Goal: Book appointment/travel/reservation

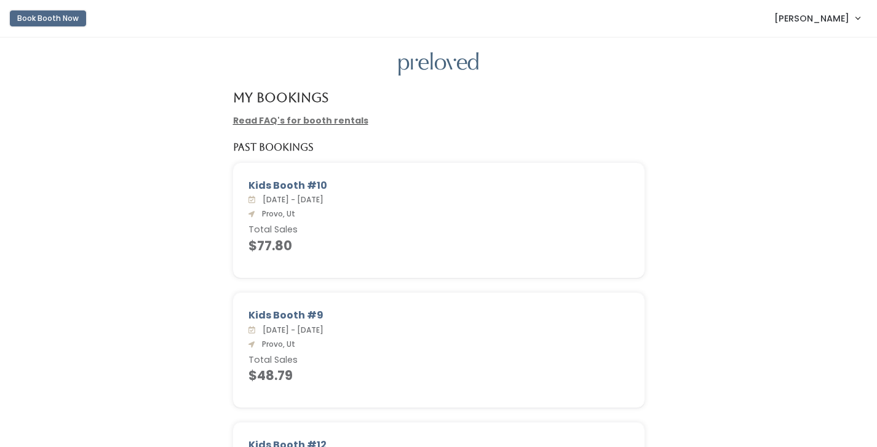
click at [47, 23] on button "Book Booth Now" at bounding box center [48, 18] width 76 height 16
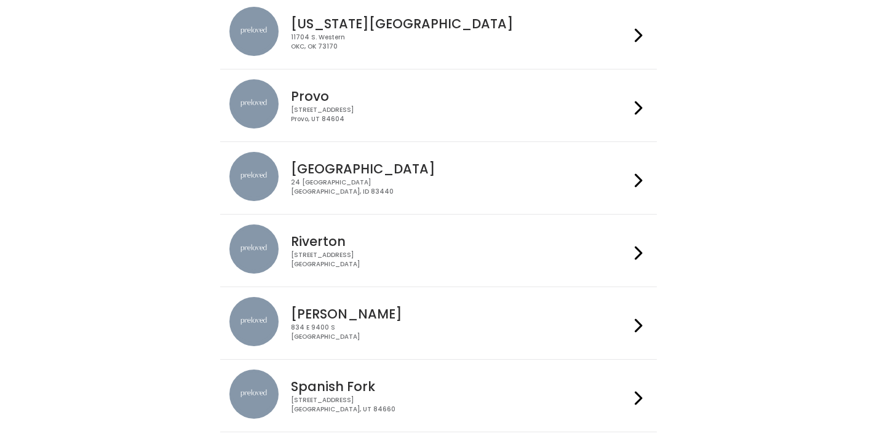
scroll to position [370, 0]
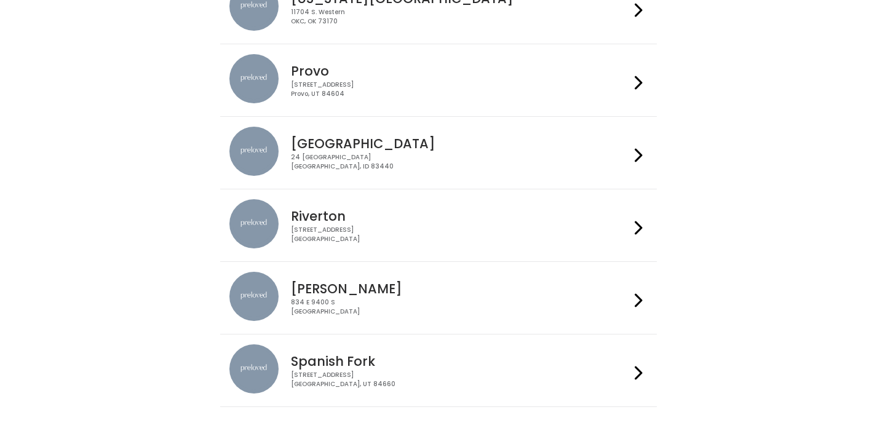
click at [364, 211] on h4 "Riverton" at bounding box center [460, 216] width 338 height 14
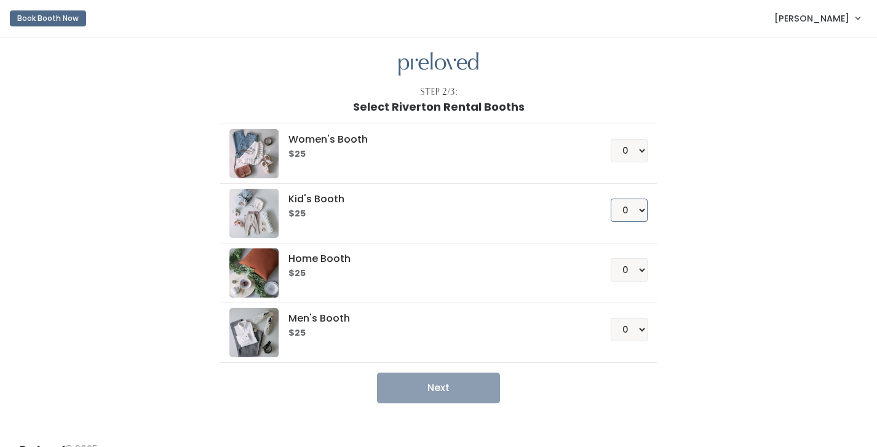
click at [640, 209] on select "0 1 2 3 4" at bounding box center [629, 210] width 37 height 23
select select "1"
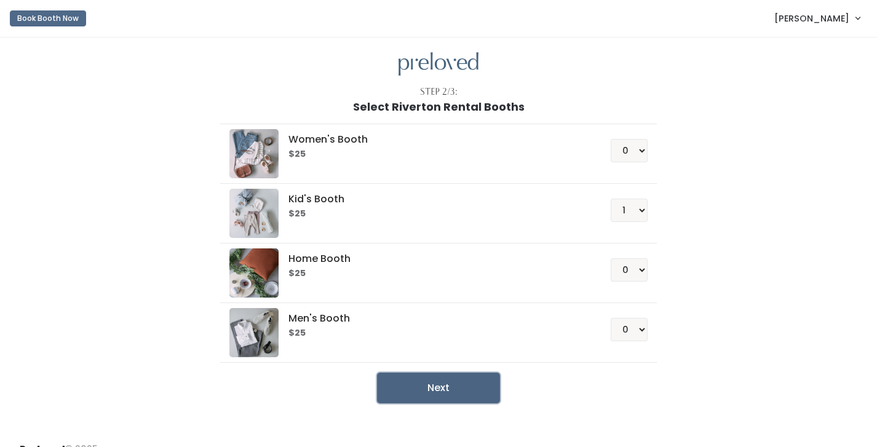
click at [456, 394] on button "Next" at bounding box center [438, 388] width 123 height 31
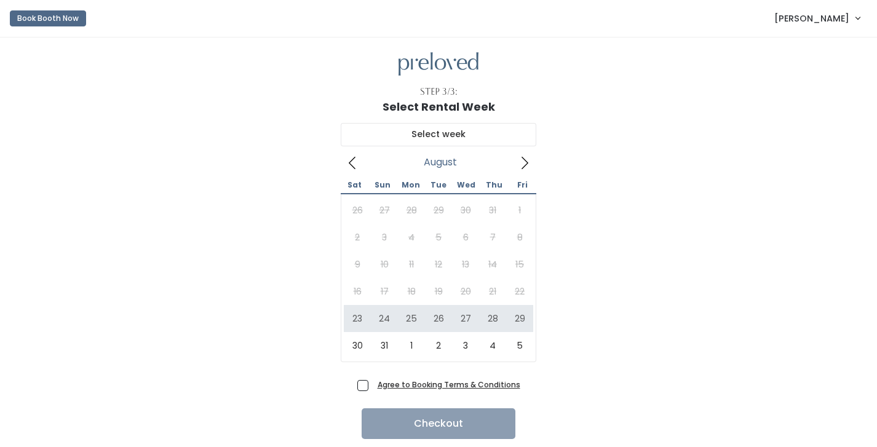
scroll to position [39, 0]
